Goal: Task Accomplishment & Management: Use online tool/utility

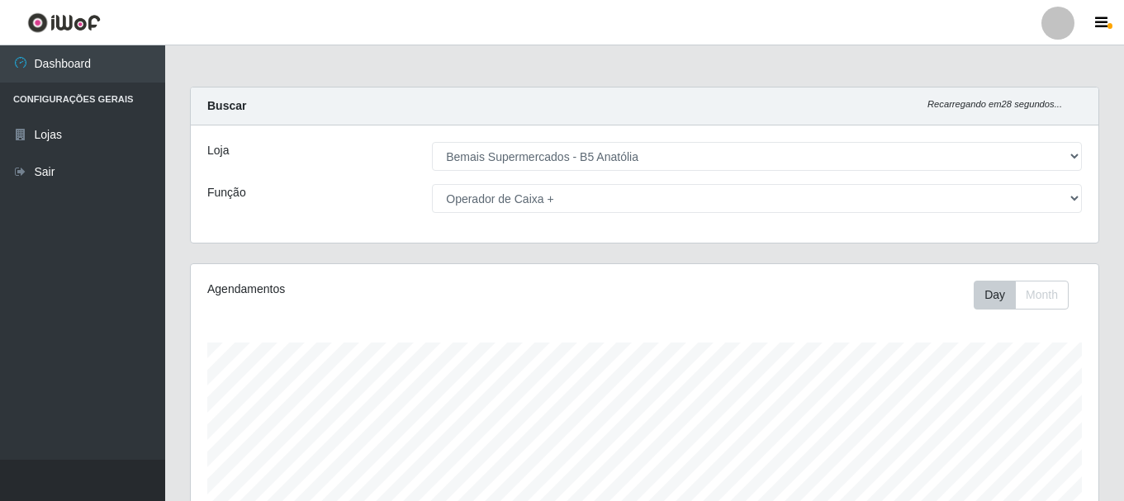
select select "405"
drag, startPoint x: 578, startPoint y: 196, endPoint x: 575, endPoint y: 211, distance: 16.0
click at [578, 196] on select "[Selecione...] ASG ASG + ASG ++ Auxiliar de Estacionamento Auxiliar de Estacion…" at bounding box center [757, 198] width 650 height 29
click at [432, 184] on select "[Selecione...] ASG ASG + ASG ++ Auxiliar de Estacionamento Auxiliar de Estacion…" at bounding box center [757, 198] width 650 height 29
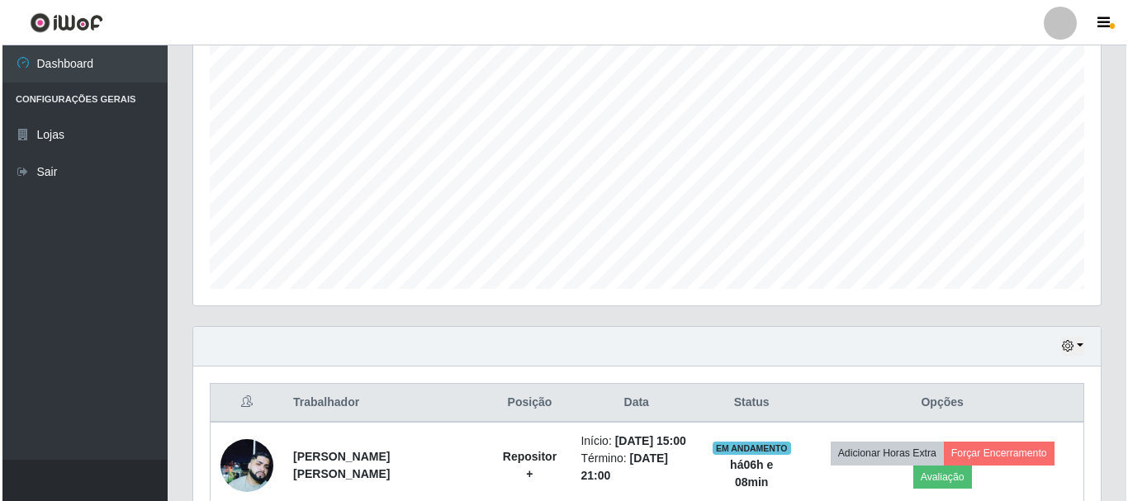
scroll to position [384, 0]
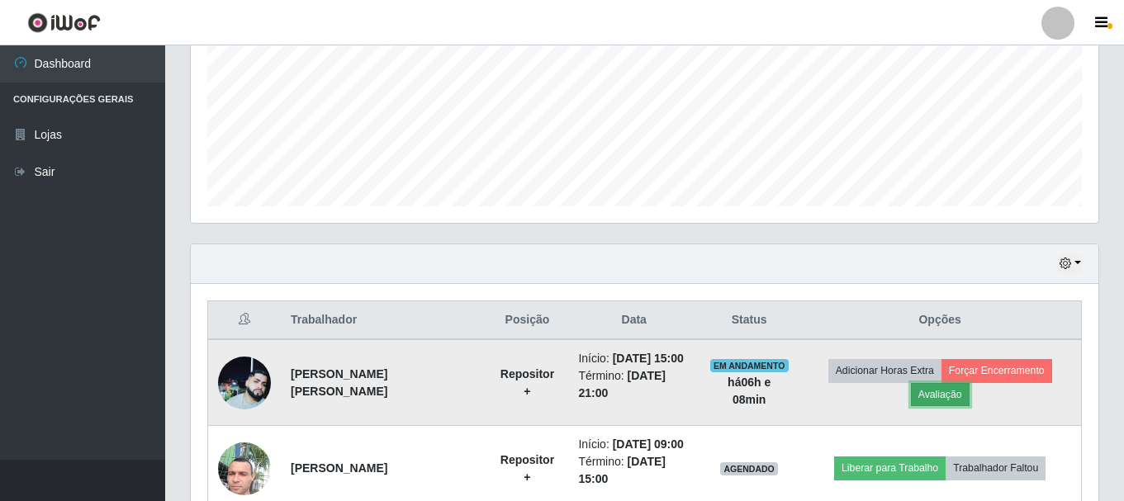
click at [925, 396] on button "Avaliação" at bounding box center [940, 394] width 59 height 23
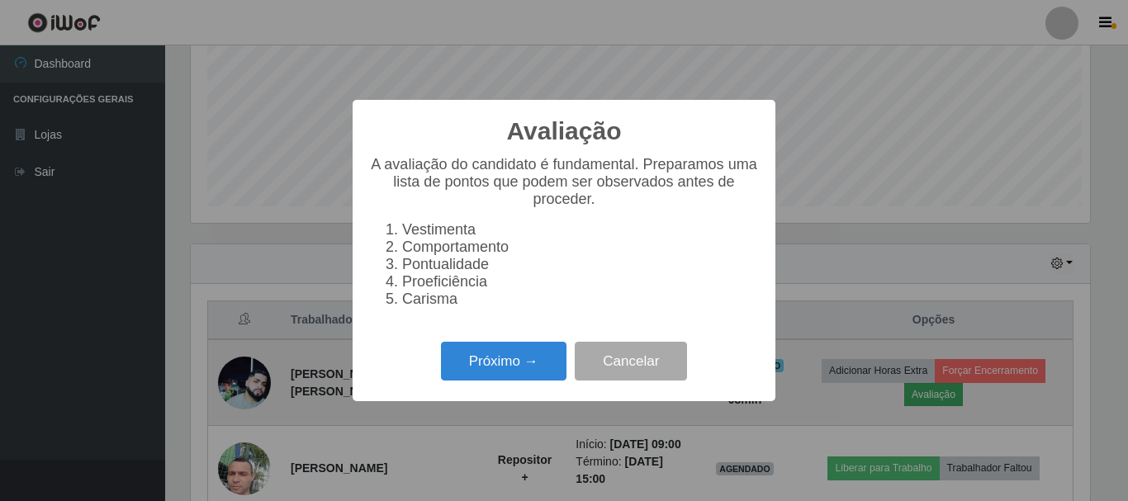
scroll to position [343, 899]
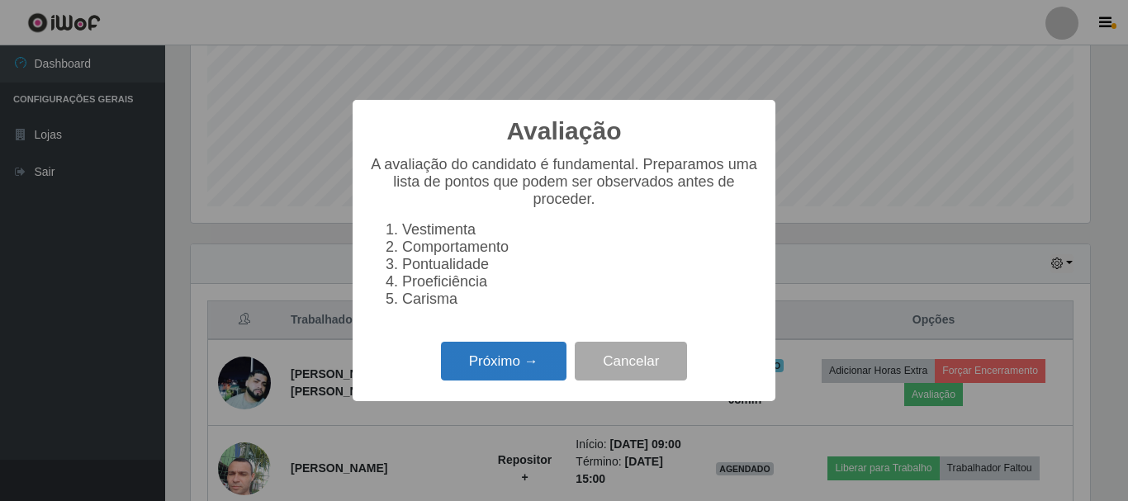
click at [511, 372] on button "Próximo →" at bounding box center [504, 361] width 126 height 39
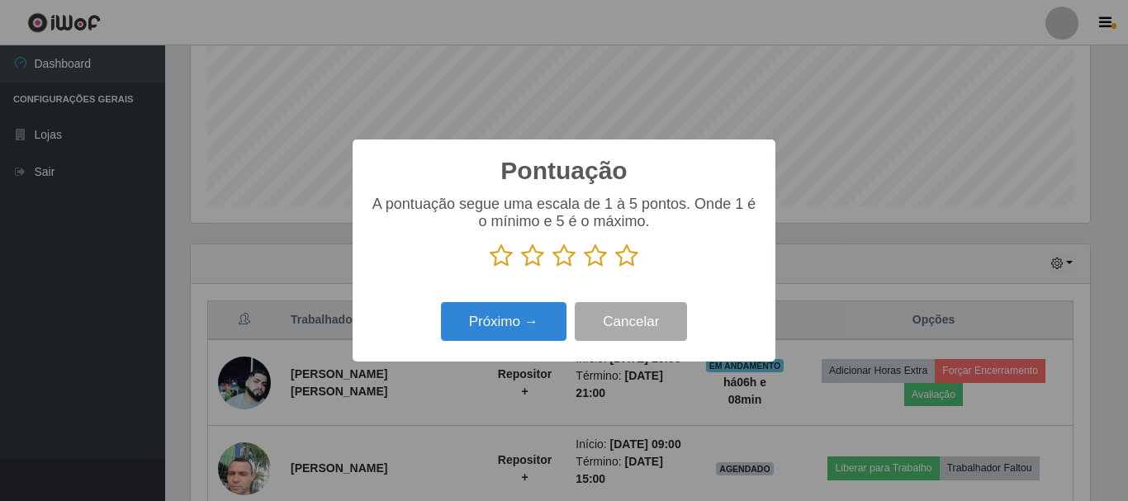
click at [629, 259] on icon at bounding box center [626, 256] width 23 height 25
click at [615, 268] on input "radio" at bounding box center [615, 268] width 0 height 0
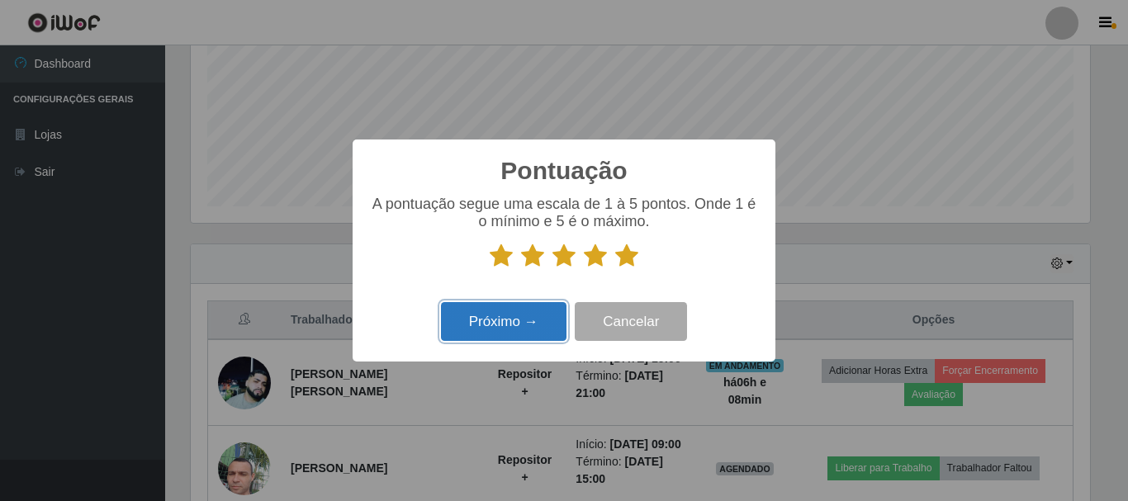
click at [554, 320] on button "Próximo →" at bounding box center [504, 321] width 126 height 39
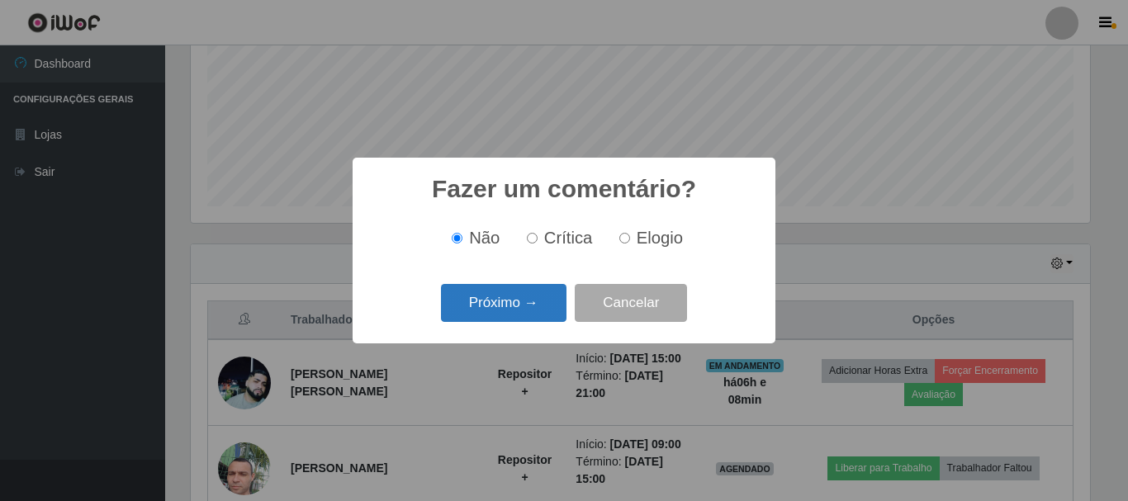
click at [550, 301] on button "Próximo →" at bounding box center [504, 303] width 126 height 39
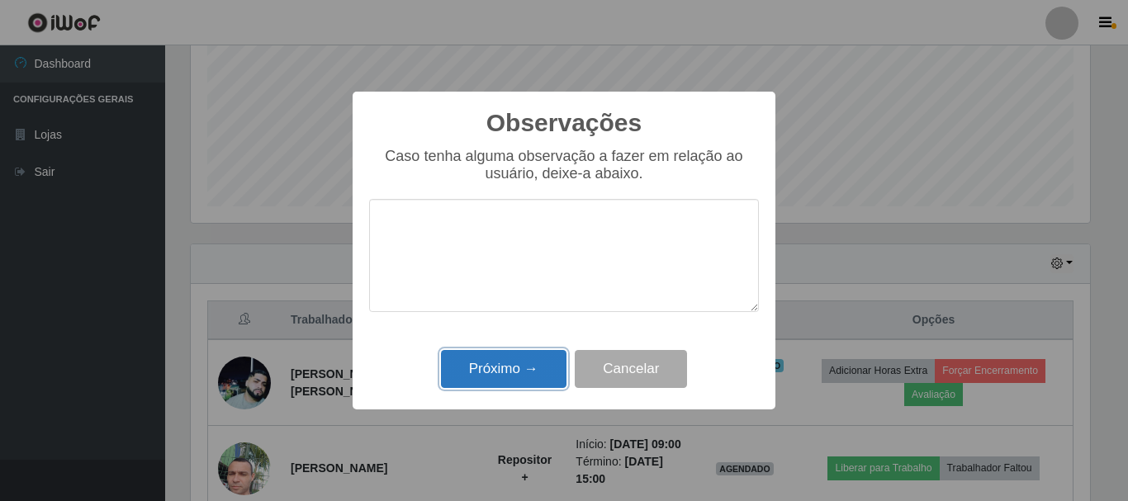
click at [543, 352] on button "Próximo →" at bounding box center [504, 369] width 126 height 39
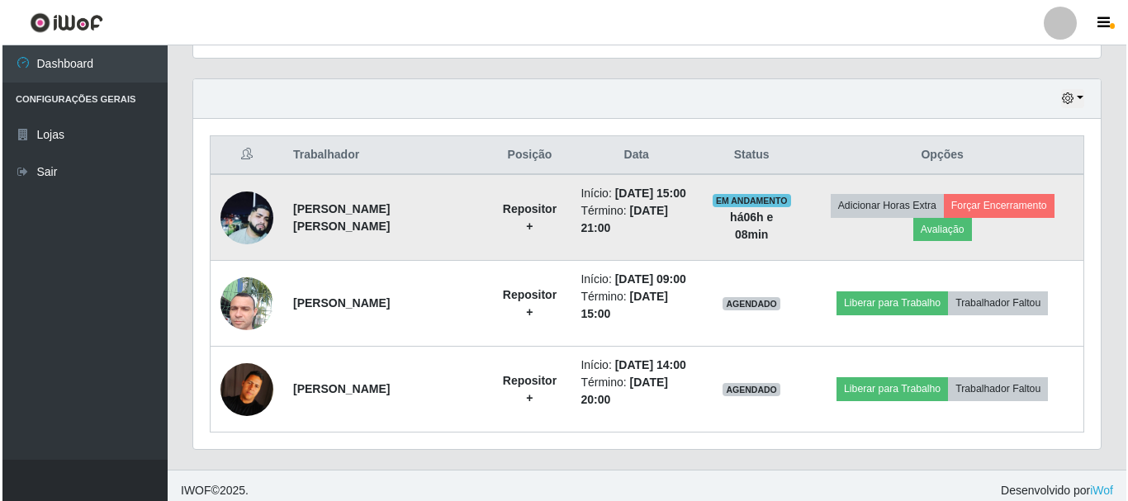
scroll to position [522, 0]
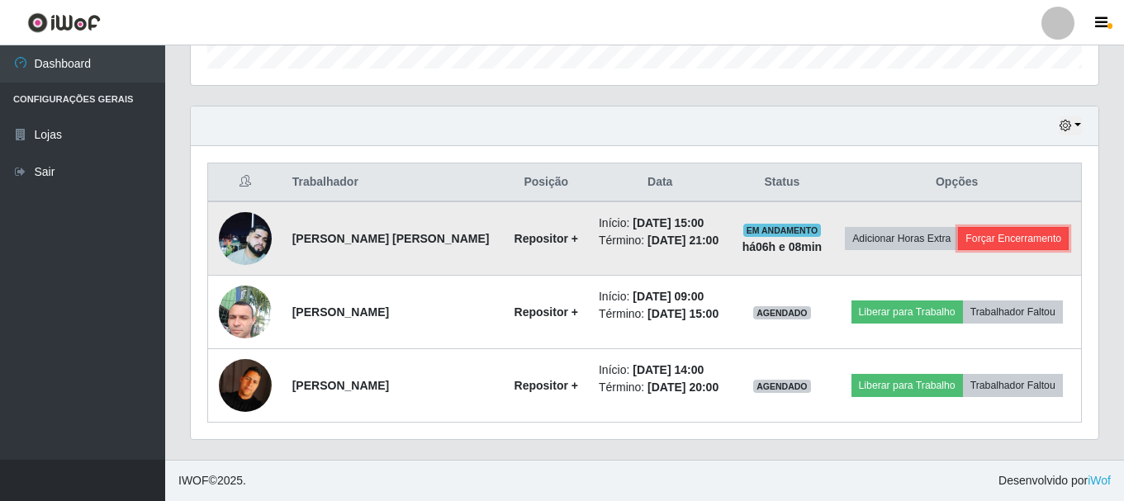
click at [1023, 244] on button "Forçar Encerramento" at bounding box center [1013, 238] width 111 height 23
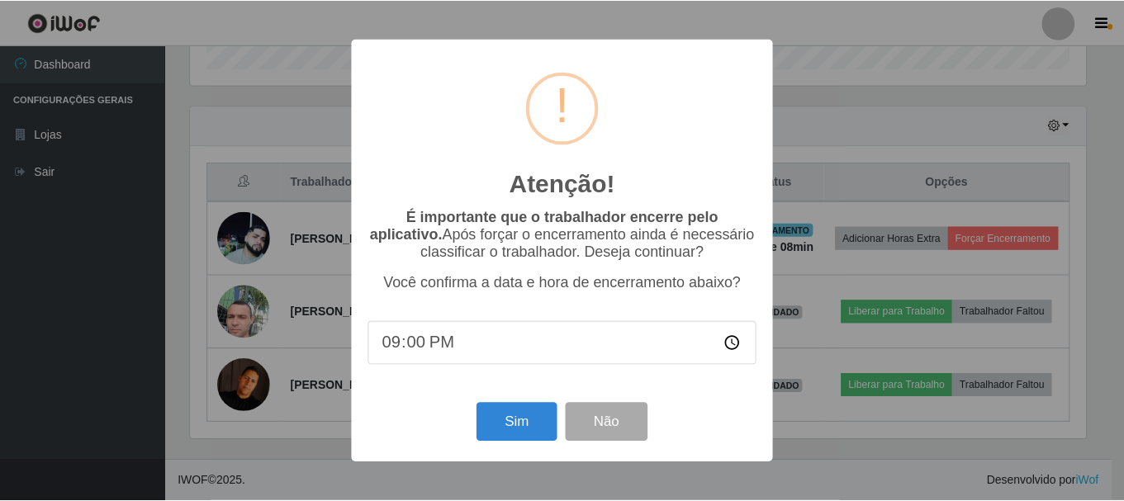
scroll to position [343, 899]
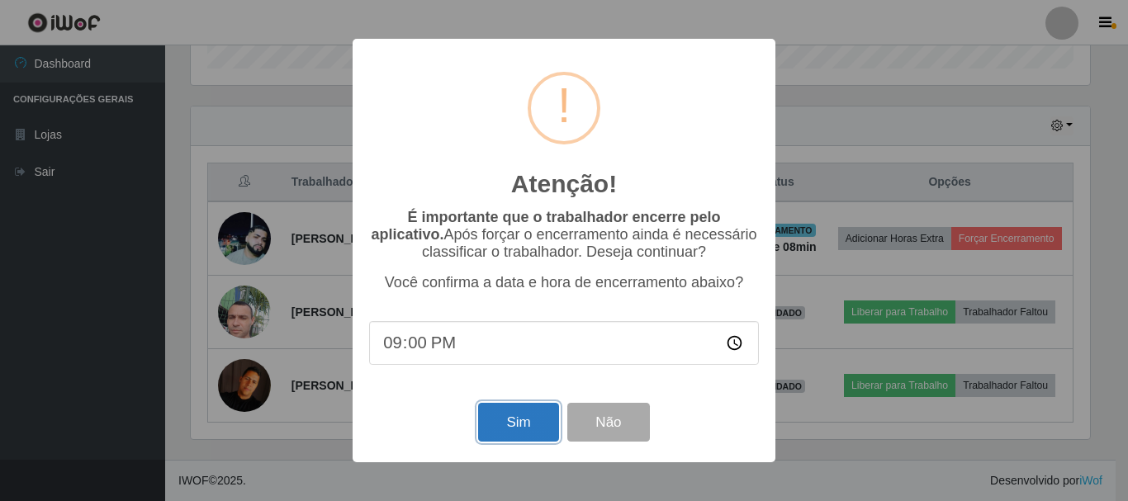
click at [515, 430] on button "Sim" at bounding box center [518, 422] width 80 height 39
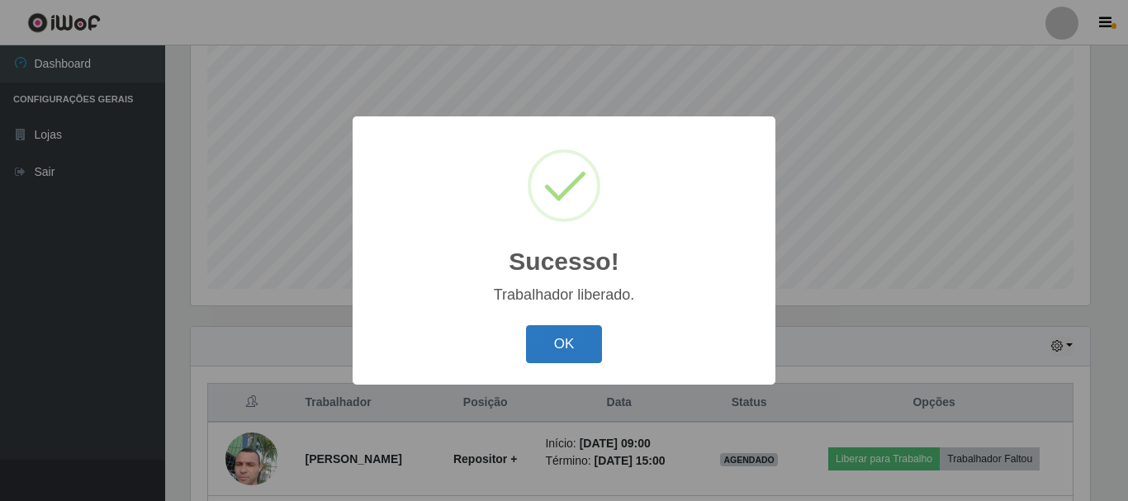
click at [553, 330] on button "OK" at bounding box center [564, 344] width 77 height 39
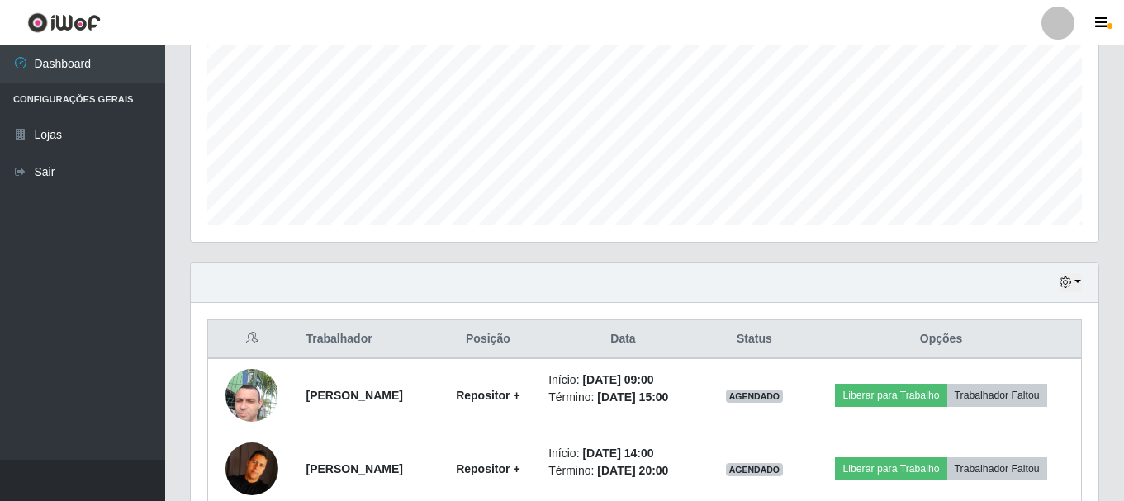
scroll to position [36, 0]
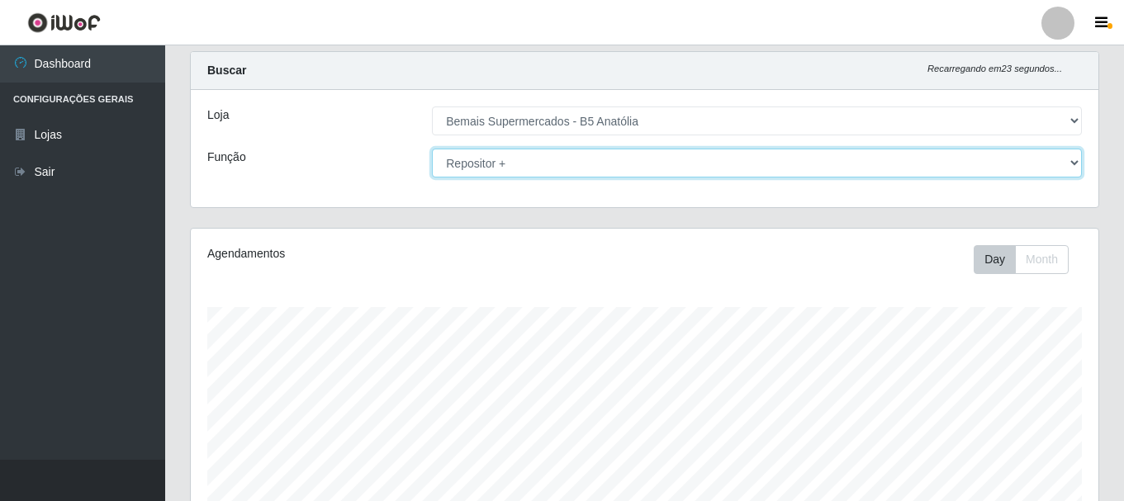
click at [535, 169] on select "[Selecione...] ASG ASG + ASG ++ Auxiliar de Estacionamento Auxiliar de Estacion…" at bounding box center [757, 163] width 650 height 29
select select "72"
click at [432, 149] on select "[Selecione...] ASG ASG + ASG ++ Auxiliar de Estacionamento Auxiliar de Estacion…" at bounding box center [757, 163] width 650 height 29
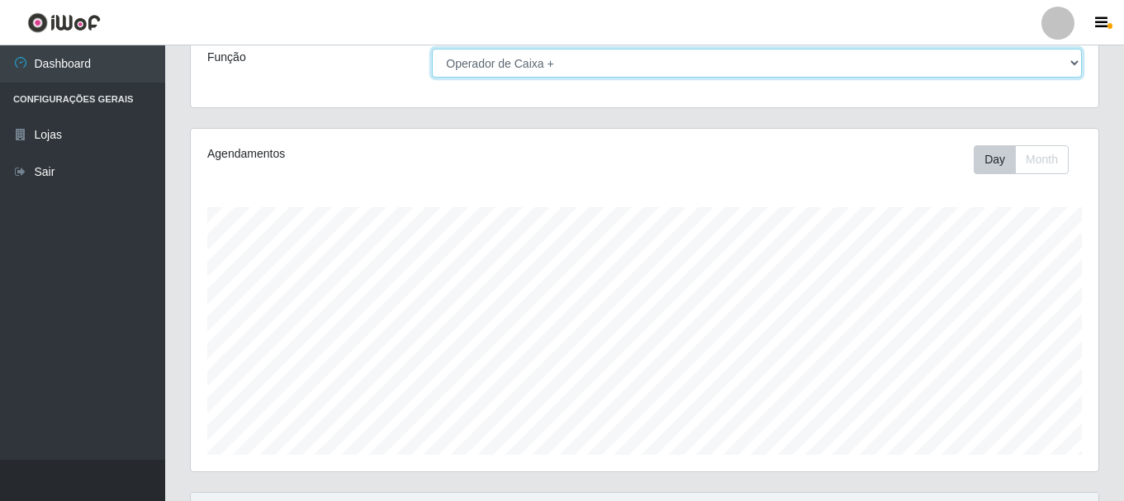
scroll to position [118, 0]
